Goal: Task Accomplishment & Management: Use online tool/utility

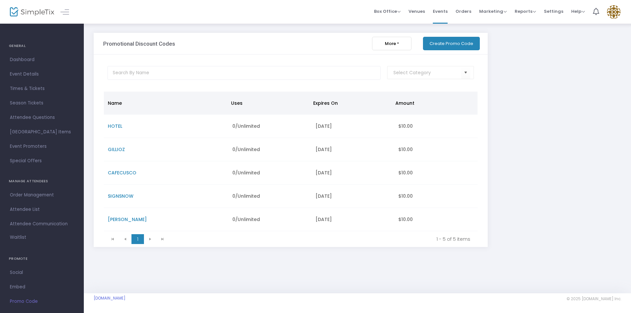
click at [439, 39] on button "Create Promo Code" at bounding box center [451, 43] width 57 height 13
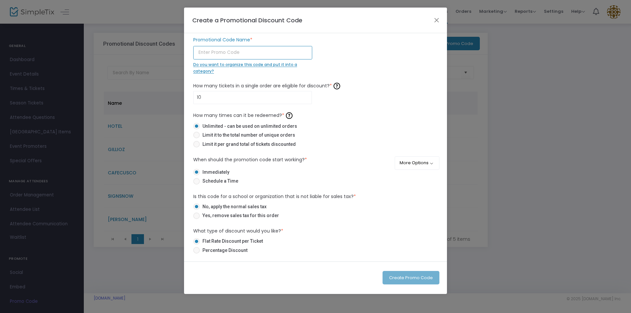
click at [220, 51] on input "text" at bounding box center [252, 52] width 119 height 13
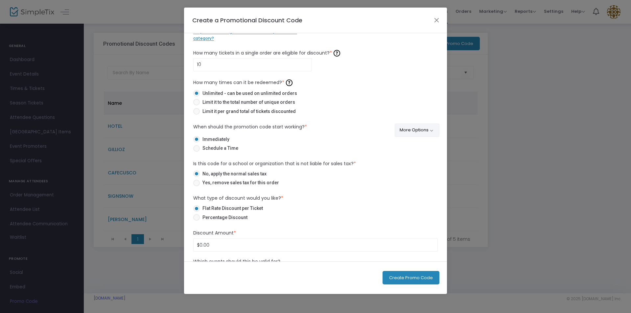
type input "[GEOGRAPHIC_DATA]"
click at [412, 134] on button "More Options" at bounding box center [417, 130] width 45 height 13
click at [415, 148] on span at bounding box center [415, 148] width 8 height 8
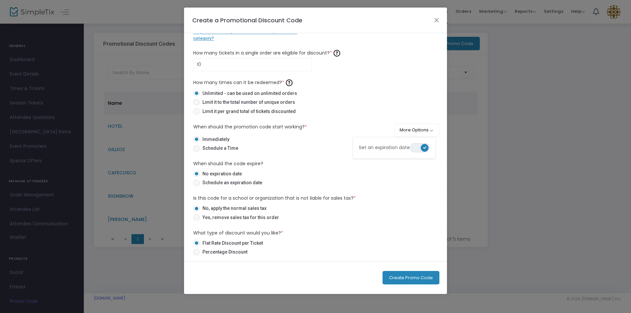
click at [197, 183] on span at bounding box center [197, 183] width 0 height 0
click at [197, 186] on input "Schedule an expiration date" at bounding box center [196, 186] width 0 height 0
radio input "true"
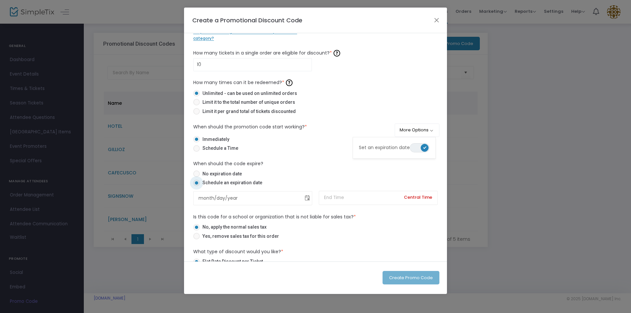
click at [305, 199] on span "Toggle calendar" at bounding box center [307, 198] width 11 height 11
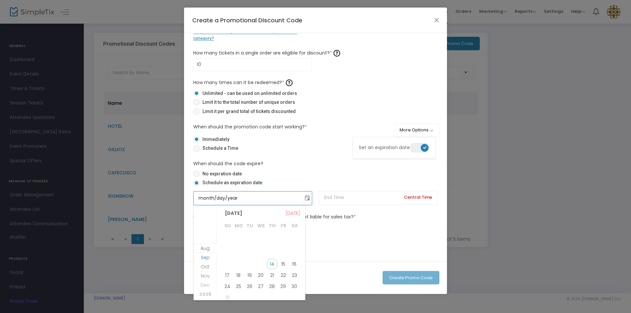
click at [203, 259] on span "Sep" at bounding box center [205, 257] width 9 height 7
click at [225, 285] on span "28" at bounding box center [227, 283] width 11 height 11
type input "[DATE]"
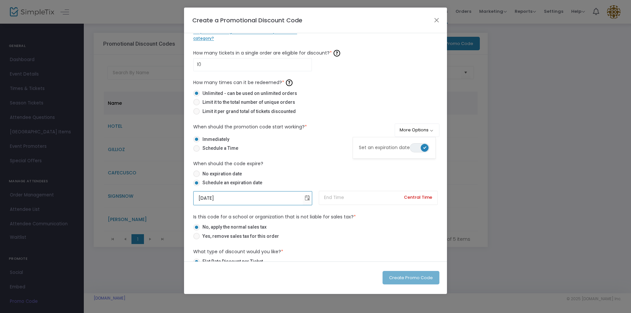
click at [416, 198] on span "Central Time" at bounding box center [417, 198] width 39 height 18
click at [378, 197] on input at bounding box center [378, 198] width 119 height 14
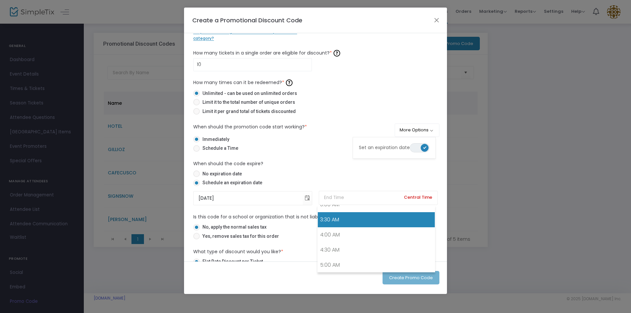
click at [342, 223] on link "3:30 AM" at bounding box center [376, 219] width 117 height 15
type input "3:30 AM"
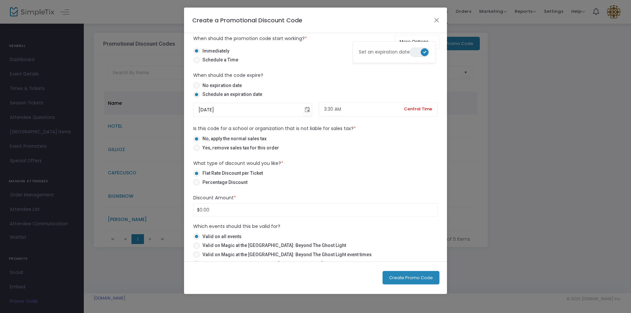
scroll to position [131, 0]
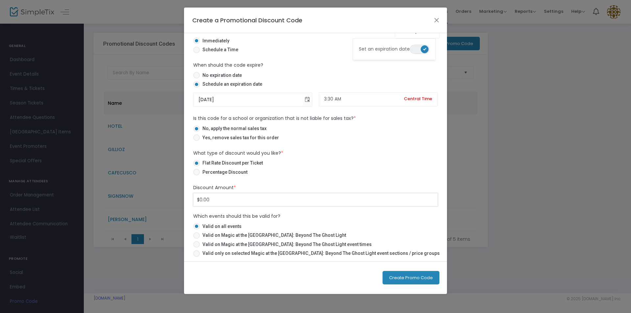
type input "0"
click at [200, 196] on input "0" at bounding box center [316, 200] width 244 height 12
drag, startPoint x: 201, startPoint y: 198, endPoint x: 207, endPoint y: 195, distance: 6.5
click at [201, 198] on input "0" at bounding box center [316, 200] width 244 height 12
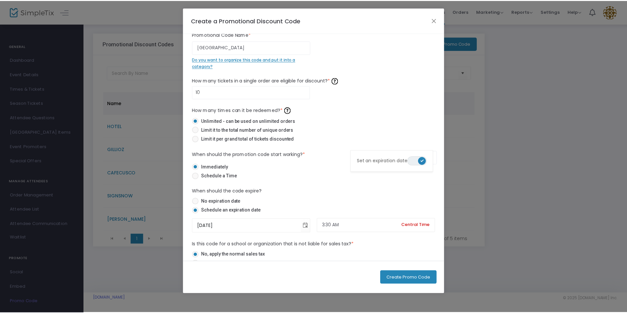
scroll to position [0, 0]
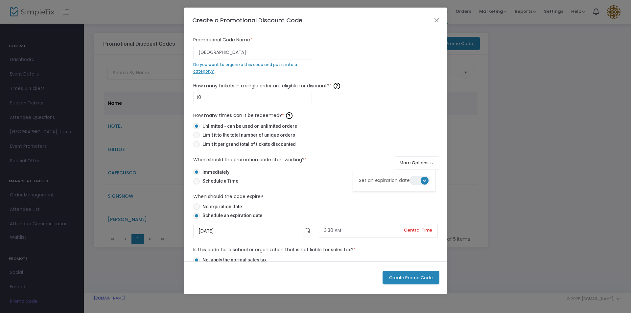
type input "$10.00"
click at [413, 278] on button "Create Promo Code" at bounding box center [410, 277] width 57 height 13
